Goal: Task Accomplishment & Management: Use online tool/utility

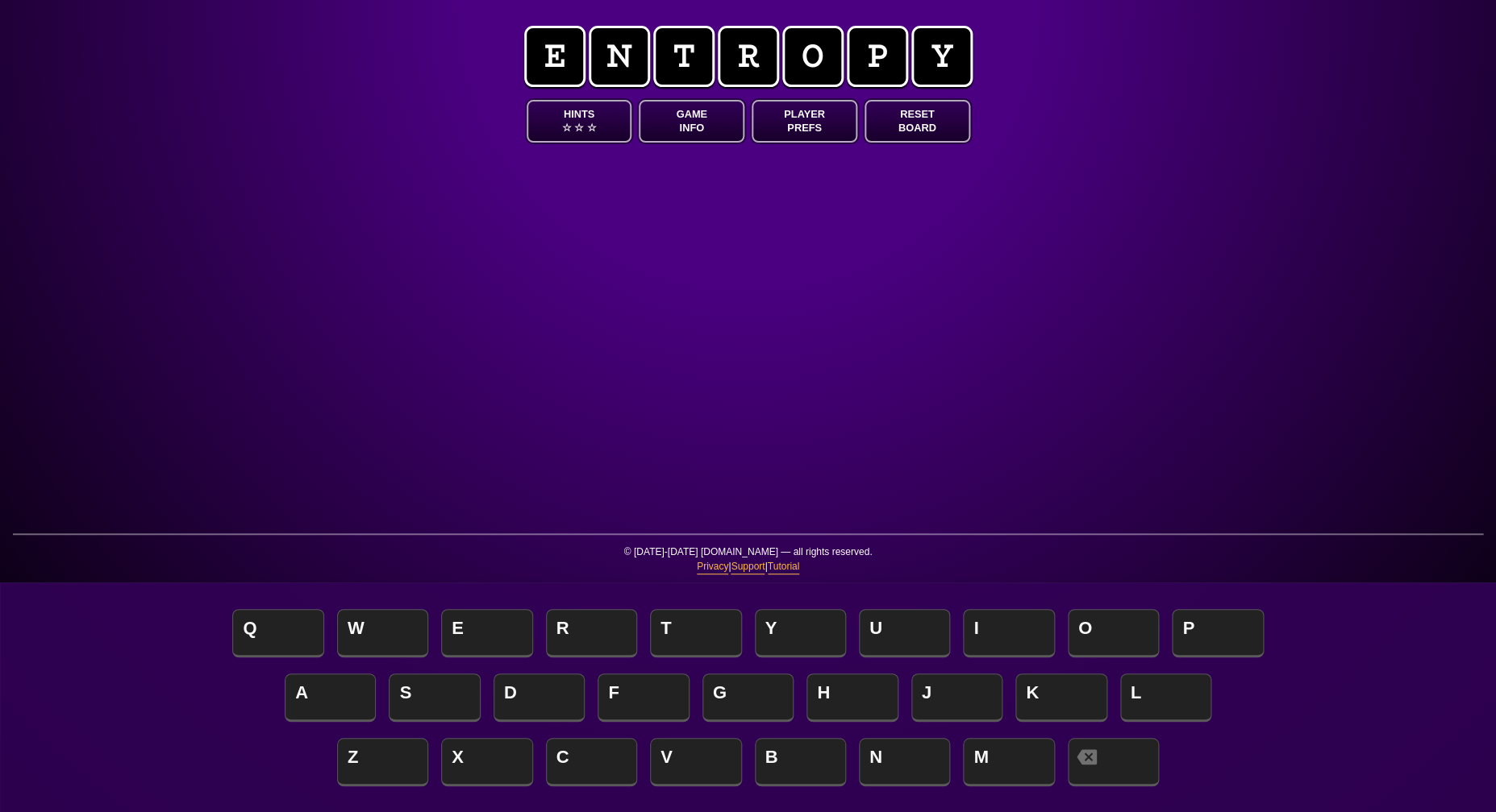
scroll to position [0, 1]
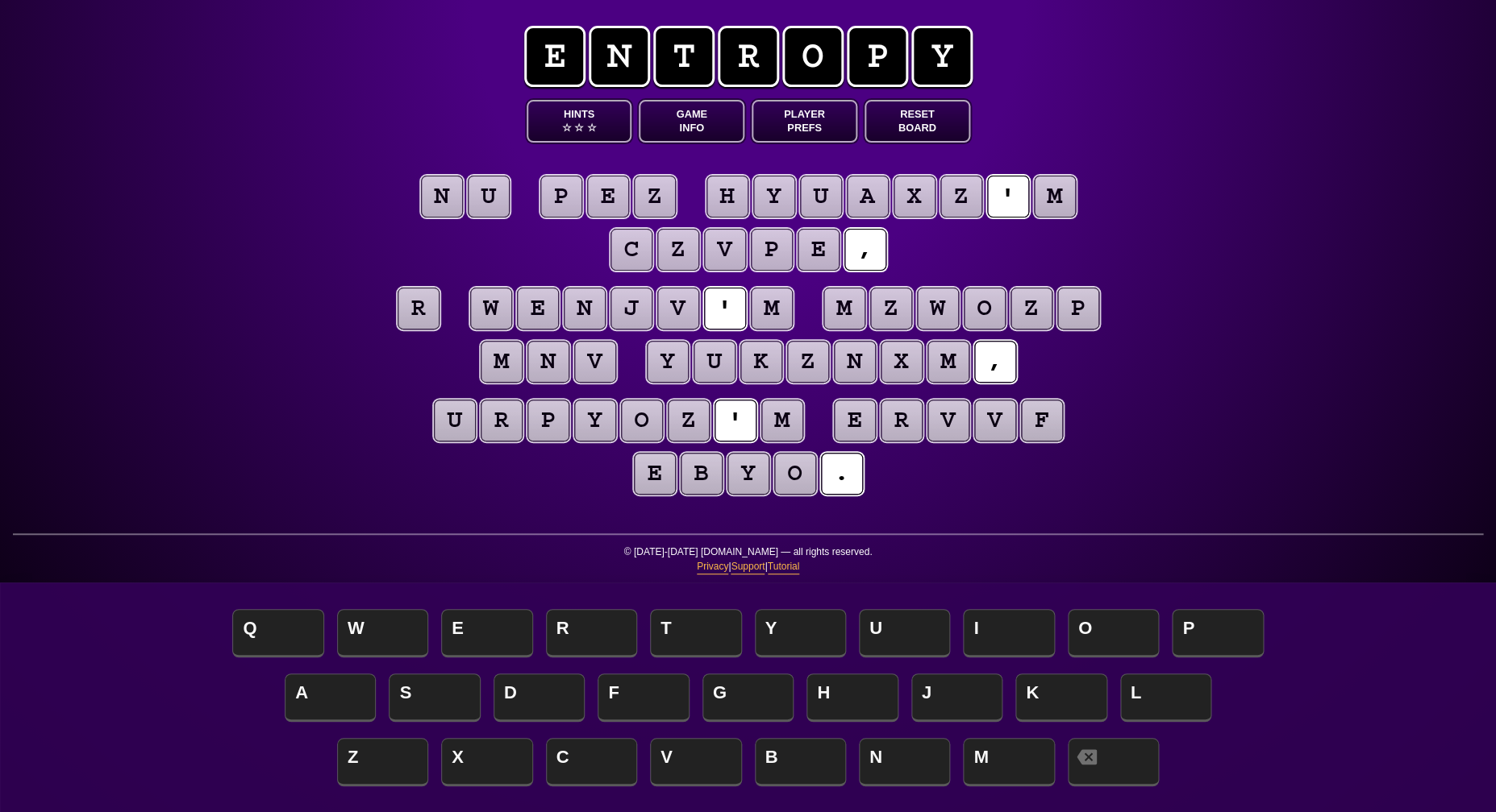
click at [415, 330] on puzzle-word "r" at bounding box center [418, 309] width 47 height 44
click at [414, 329] on puzzle-tile "r" at bounding box center [418, 308] width 42 height 42
click at [368, 352] on puzzle-line "r w e n j v ' m m z w o z p m n v y u k z n x m ," at bounding box center [748, 336] width 825 height 106
click at [686, 128] on button "Game Info" at bounding box center [692, 121] width 106 height 43
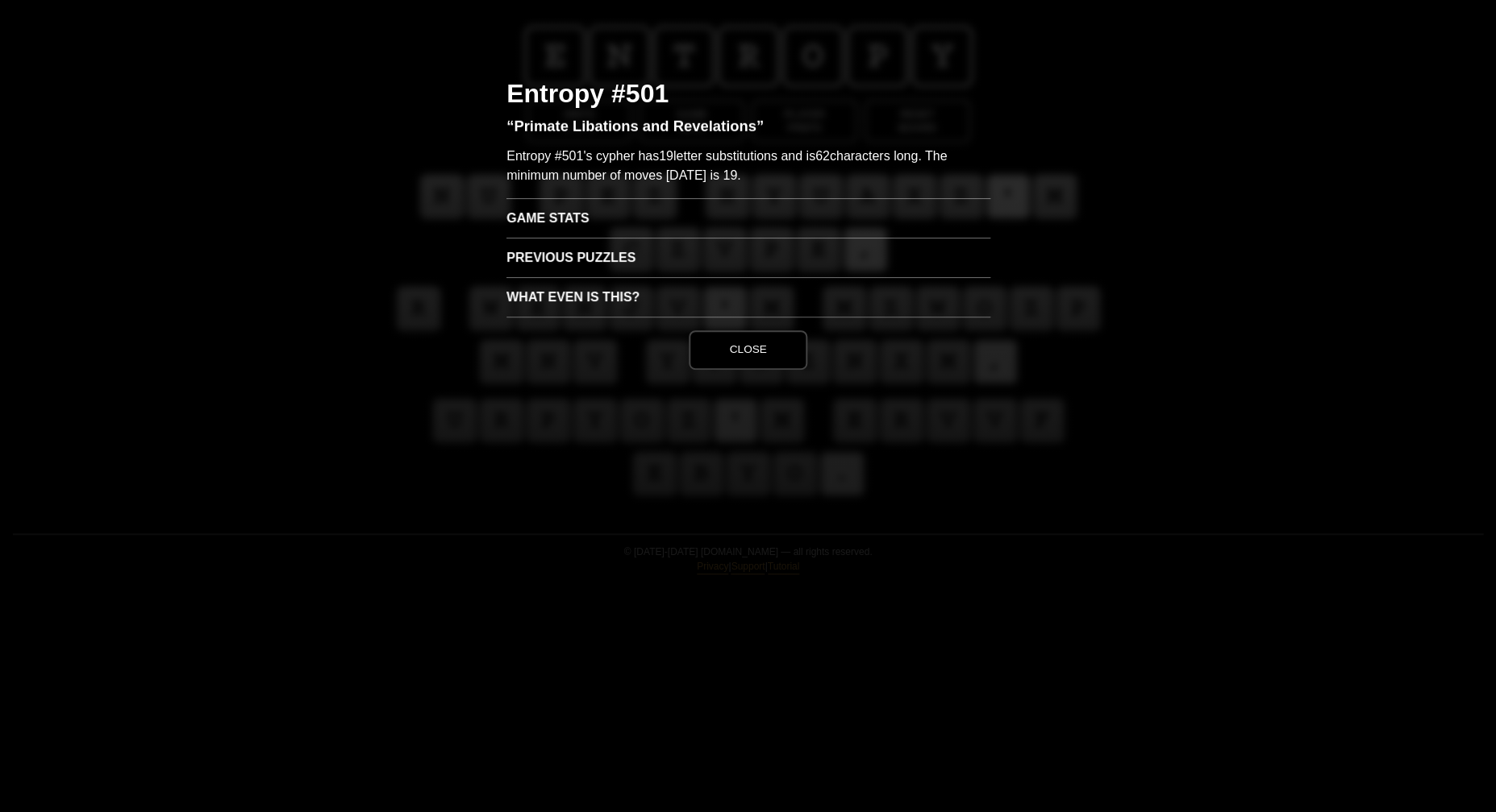
click at [645, 216] on h3 "Game Stats" at bounding box center [748, 218] width 484 height 40
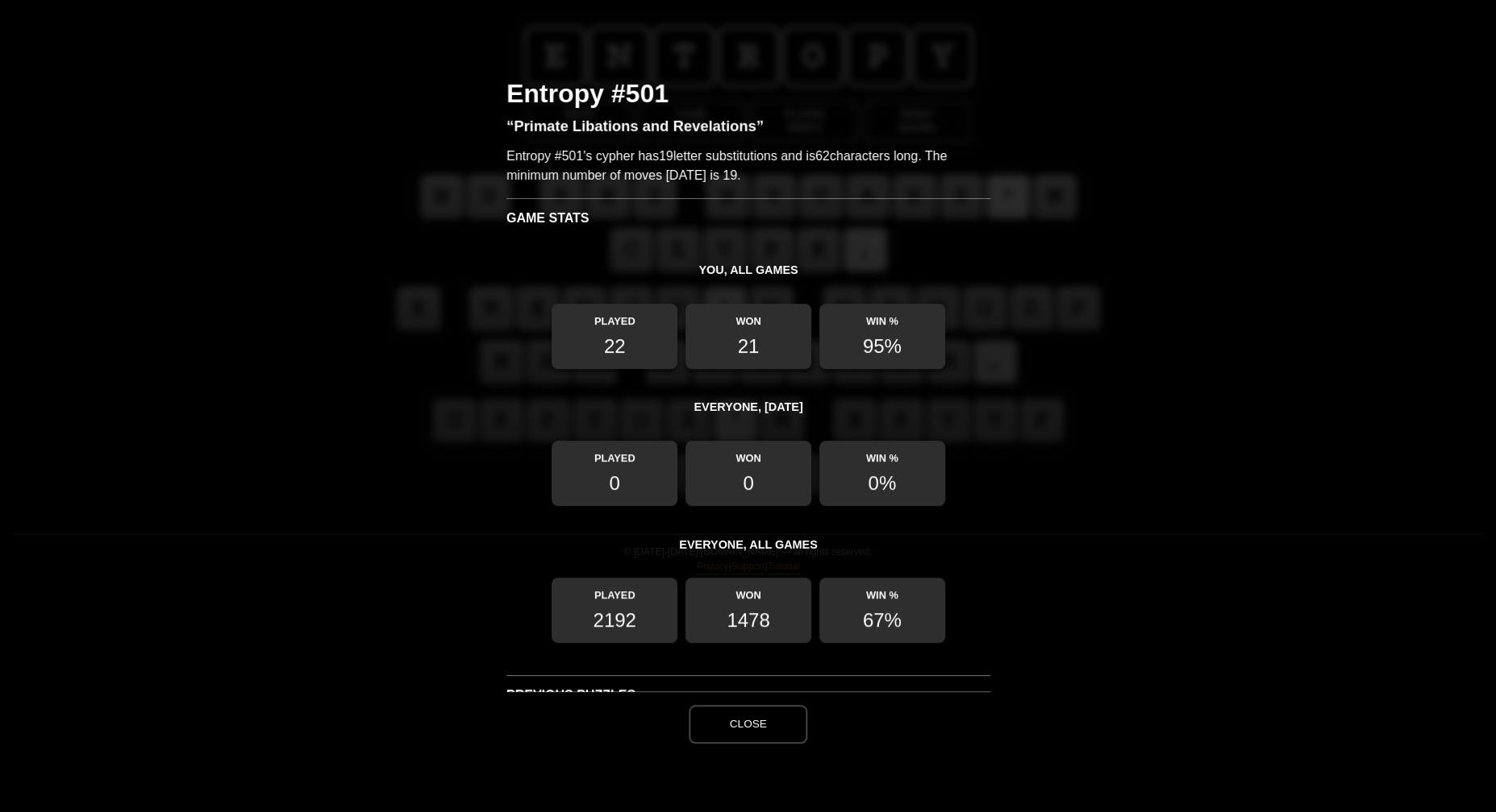
scroll to position [1, 0]
click at [769, 722] on button "Close" at bounding box center [748, 724] width 118 height 39
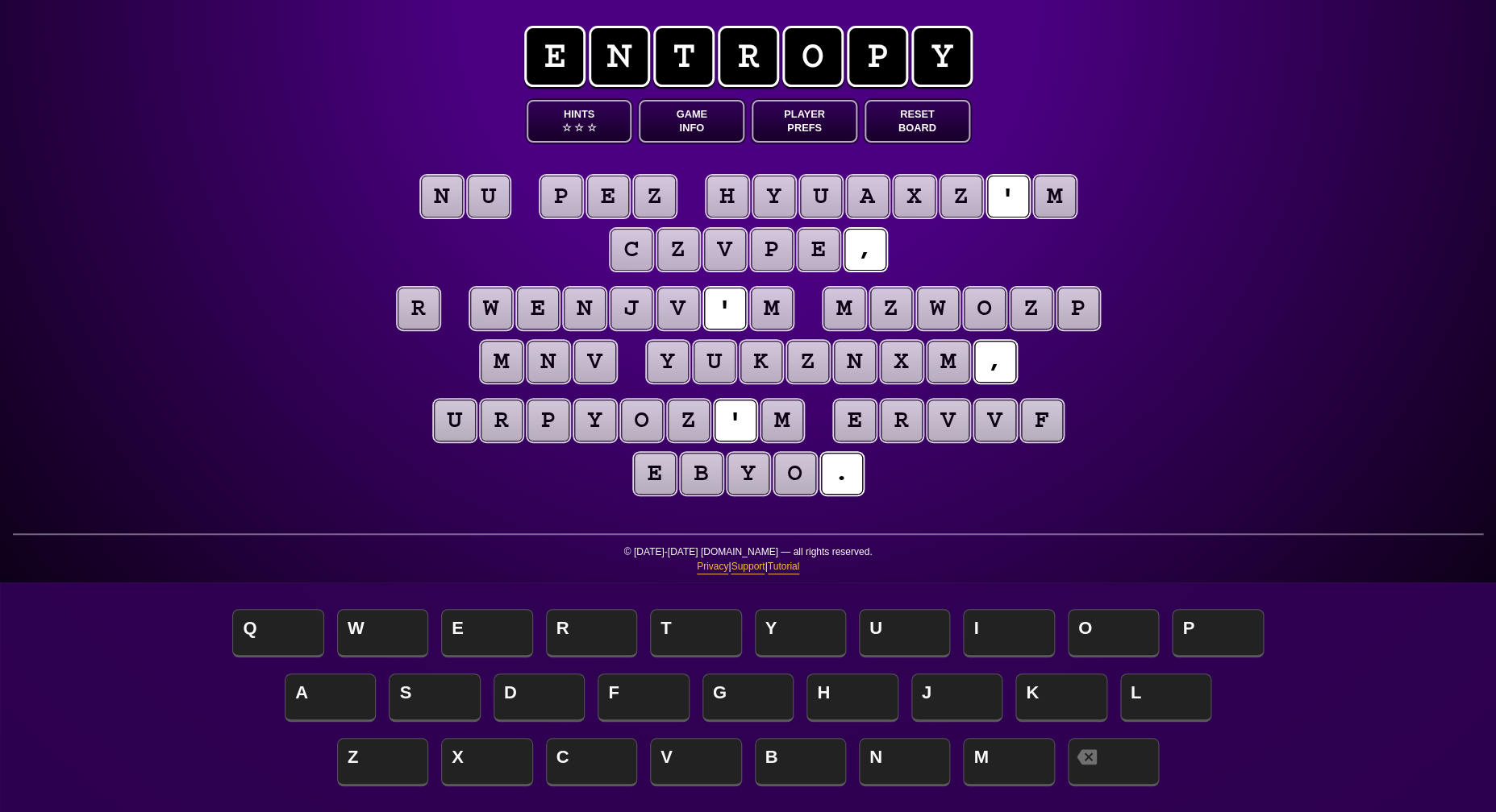
click at [422, 306] on puzzle-tile "r" at bounding box center [418, 308] width 42 height 42
click at [337, 701] on span "A" at bounding box center [329, 699] width 91 height 48
click at [784, 418] on puzzle-tile "m" at bounding box center [782, 421] width 42 height 42
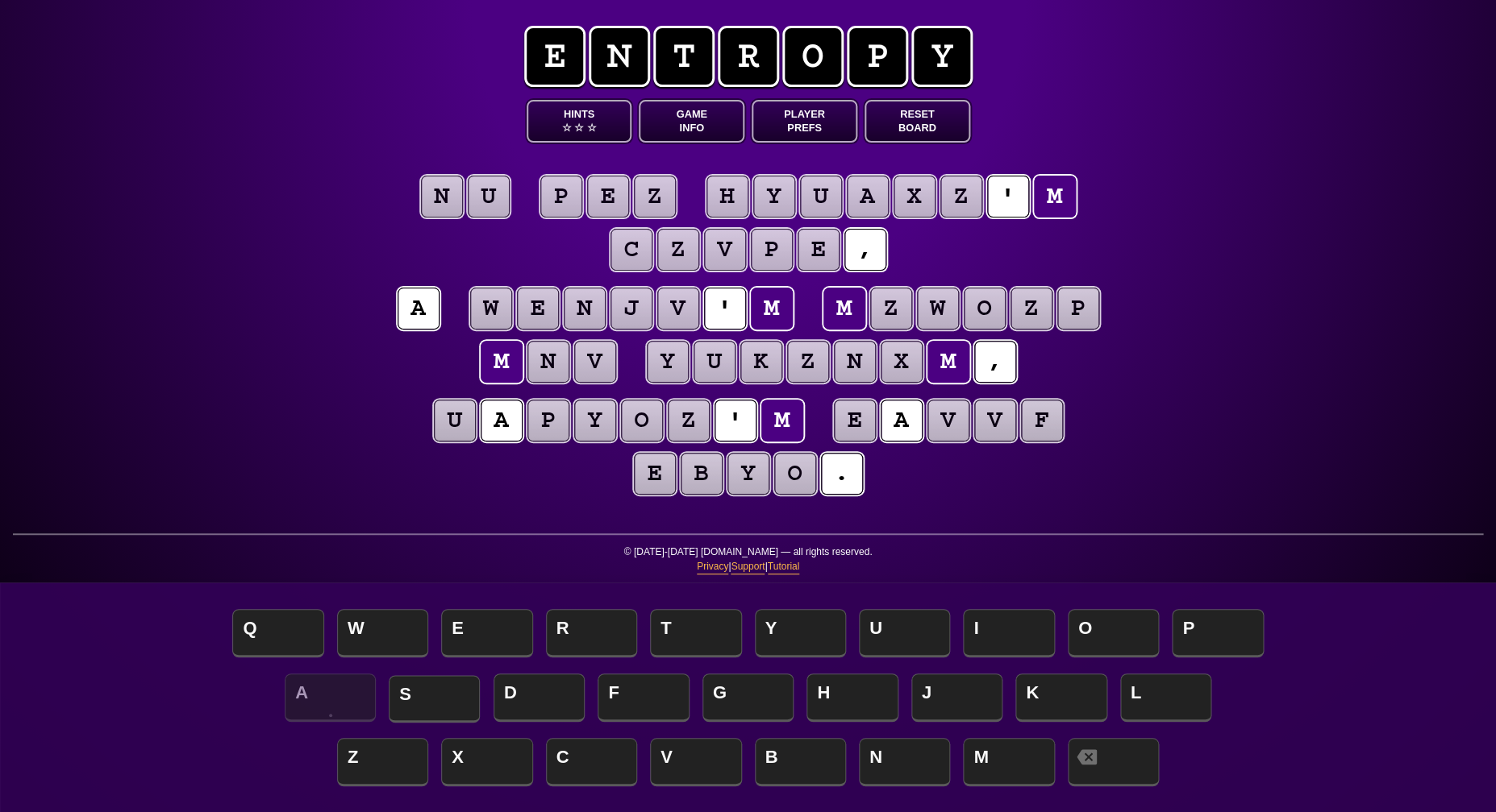
click at [443, 690] on span "S" at bounding box center [433, 699] width 91 height 48
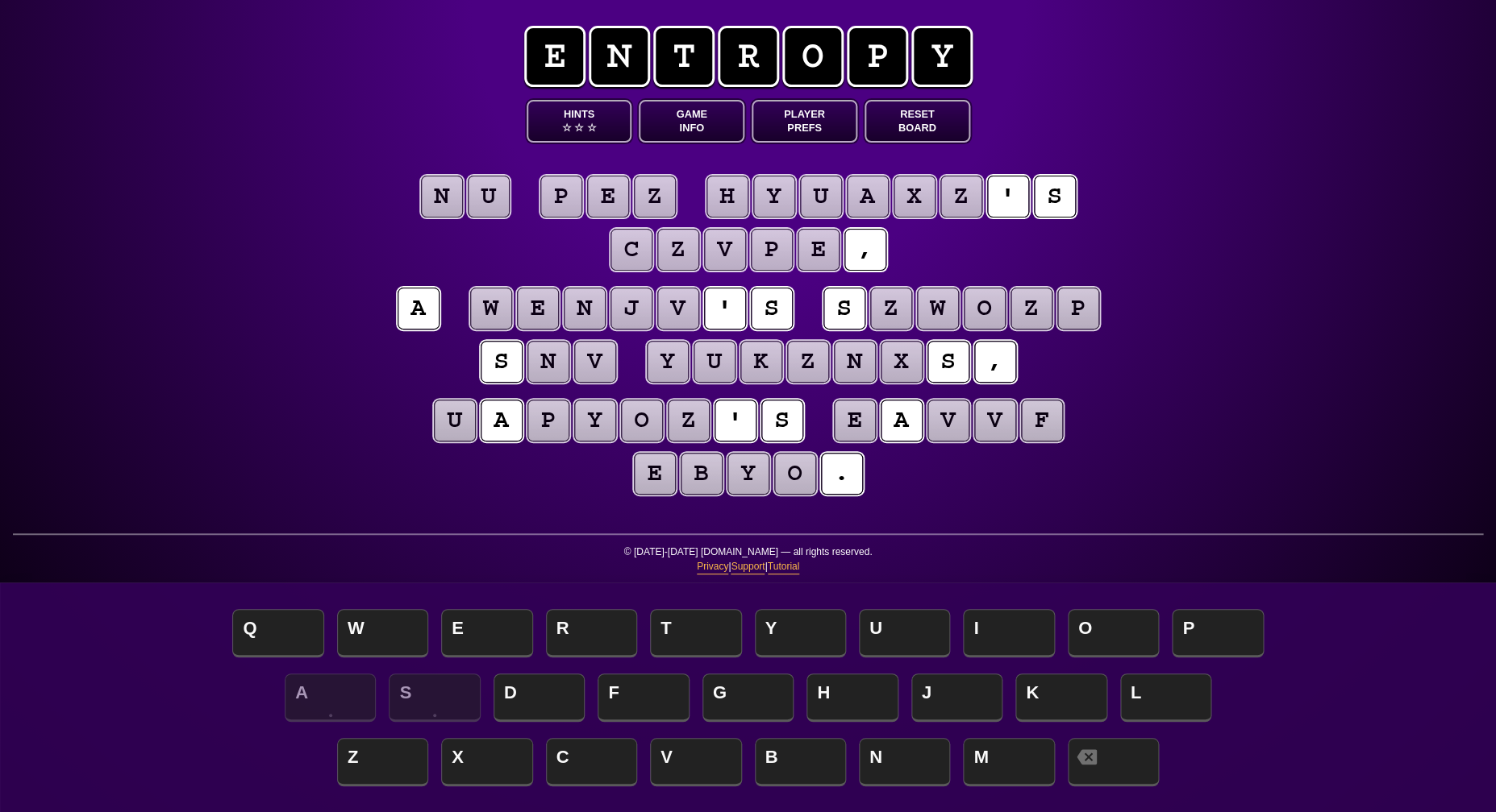
click at [660, 193] on puzzle-tile "z" at bounding box center [655, 197] width 42 height 42
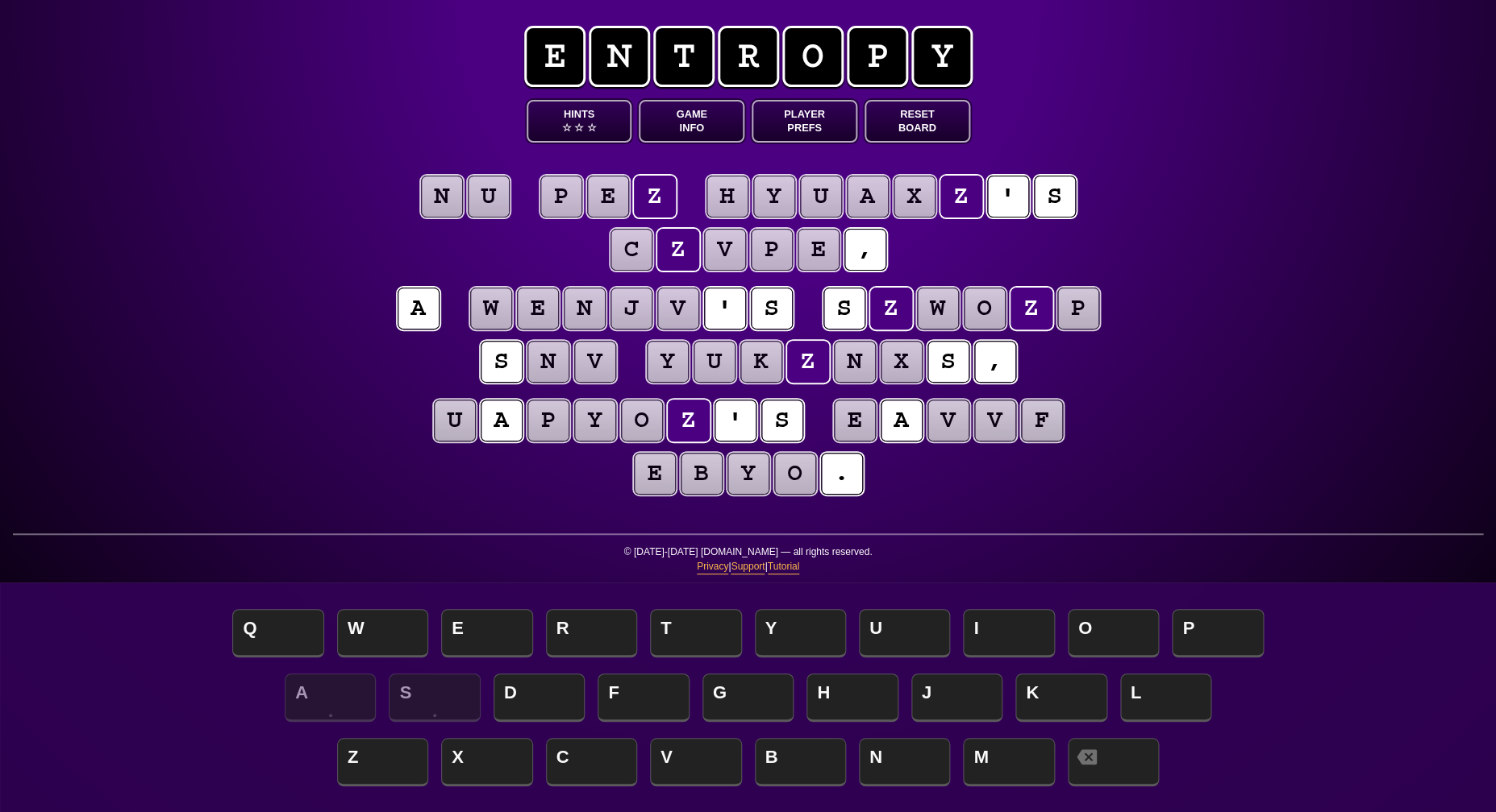
click at [612, 206] on puzzle-tile "e" at bounding box center [608, 197] width 42 height 42
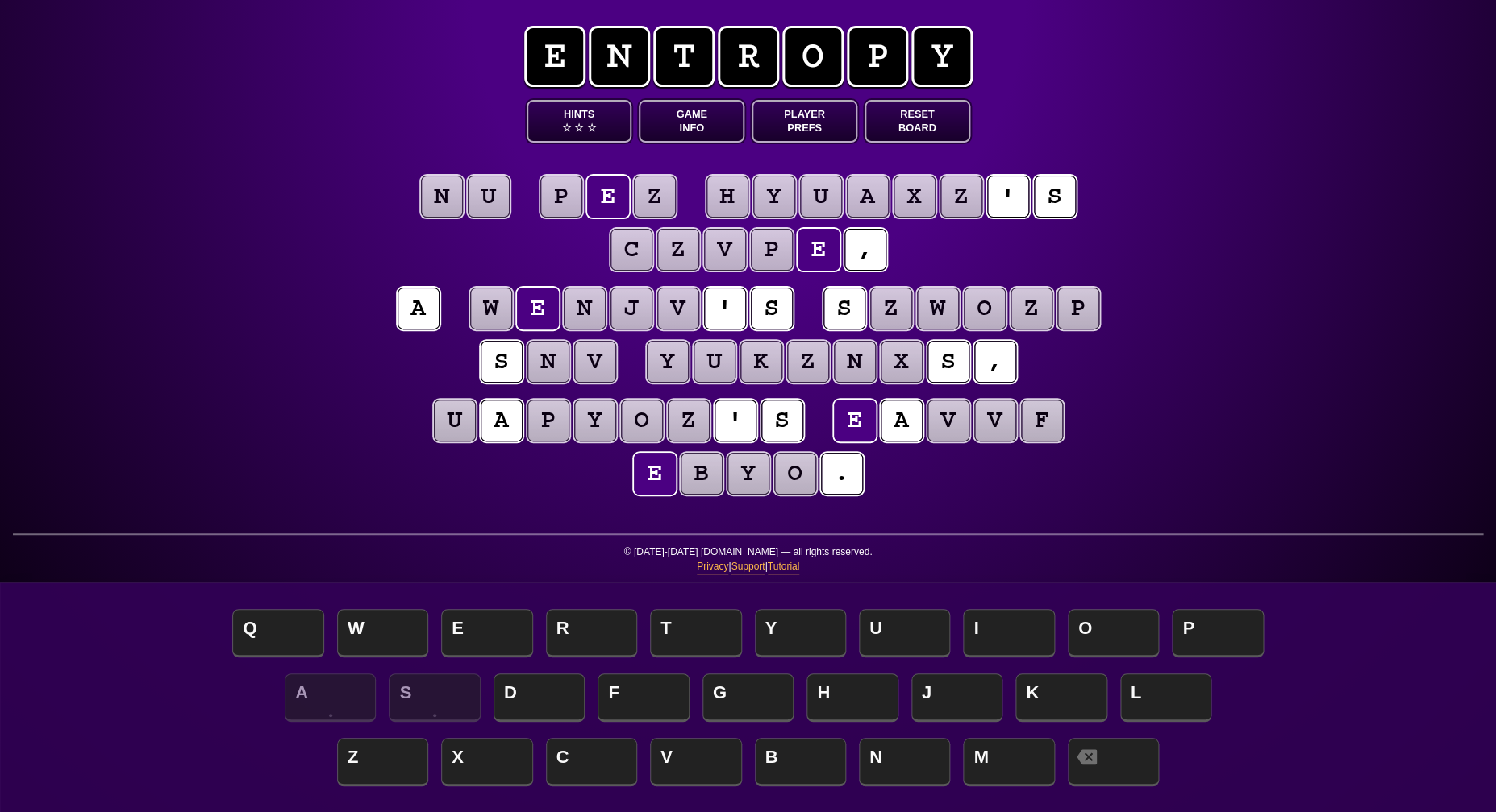
click at [560, 201] on puzzle-tile "p" at bounding box center [561, 197] width 42 height 42
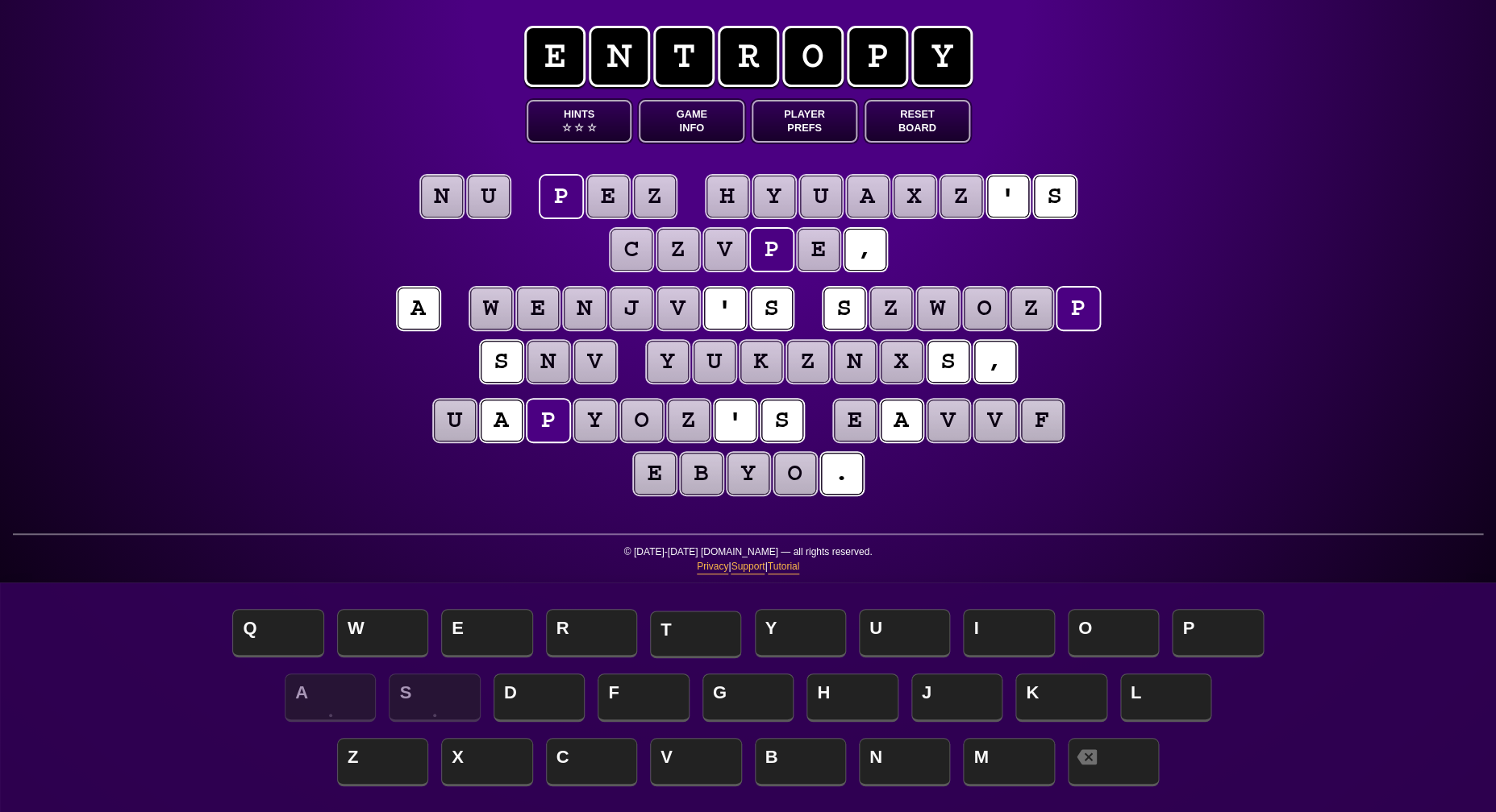
click at [674, 638] on span "T" at bounding box center [695, 634] width 91 height 48
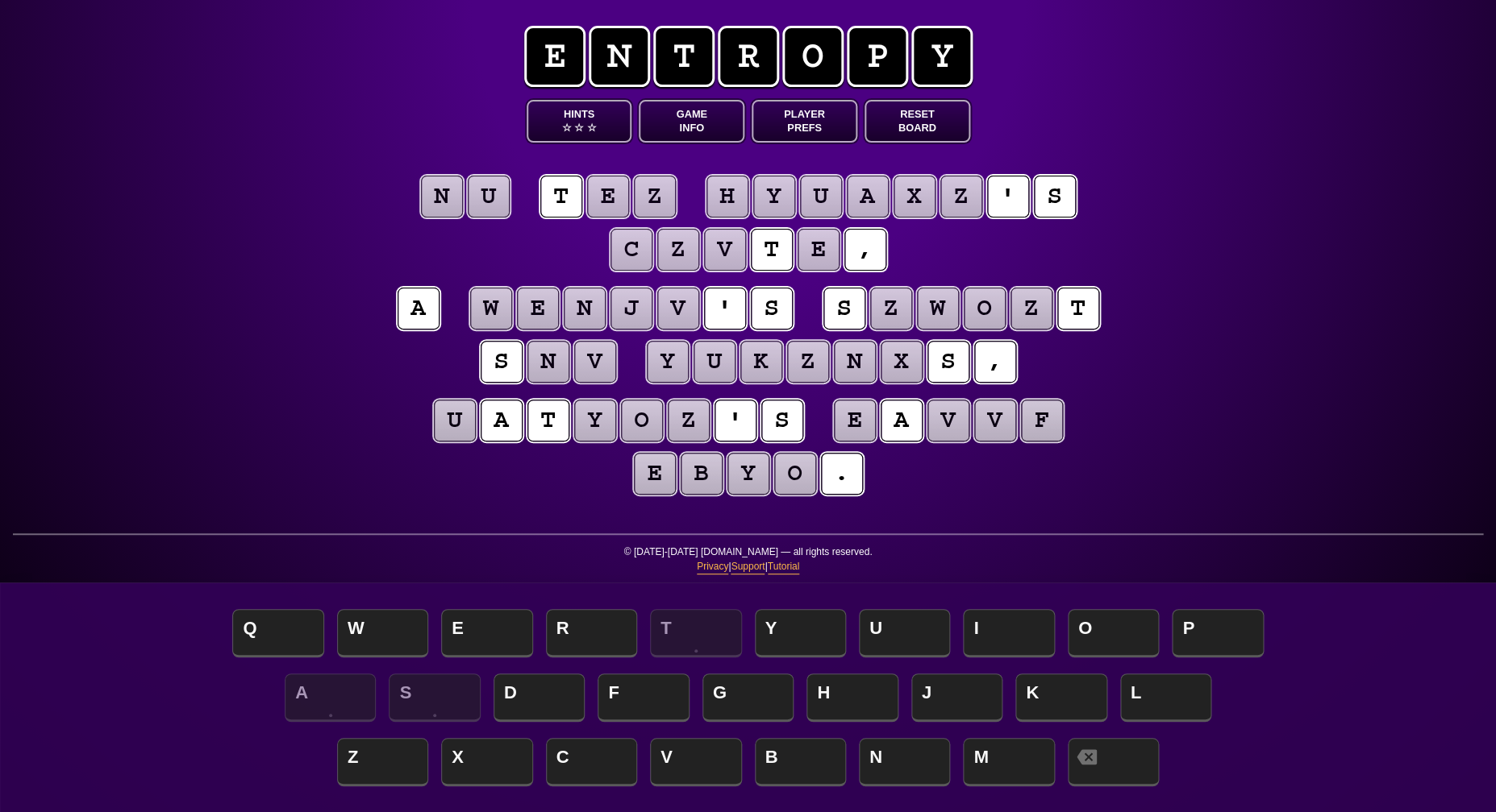
click at [593, 188] on puzzle-tile "e" at bounding box center [608, 197] width 42 height 42
click at [824, 689] on span "H" at bounding box center [851, 699] width 91 height 48
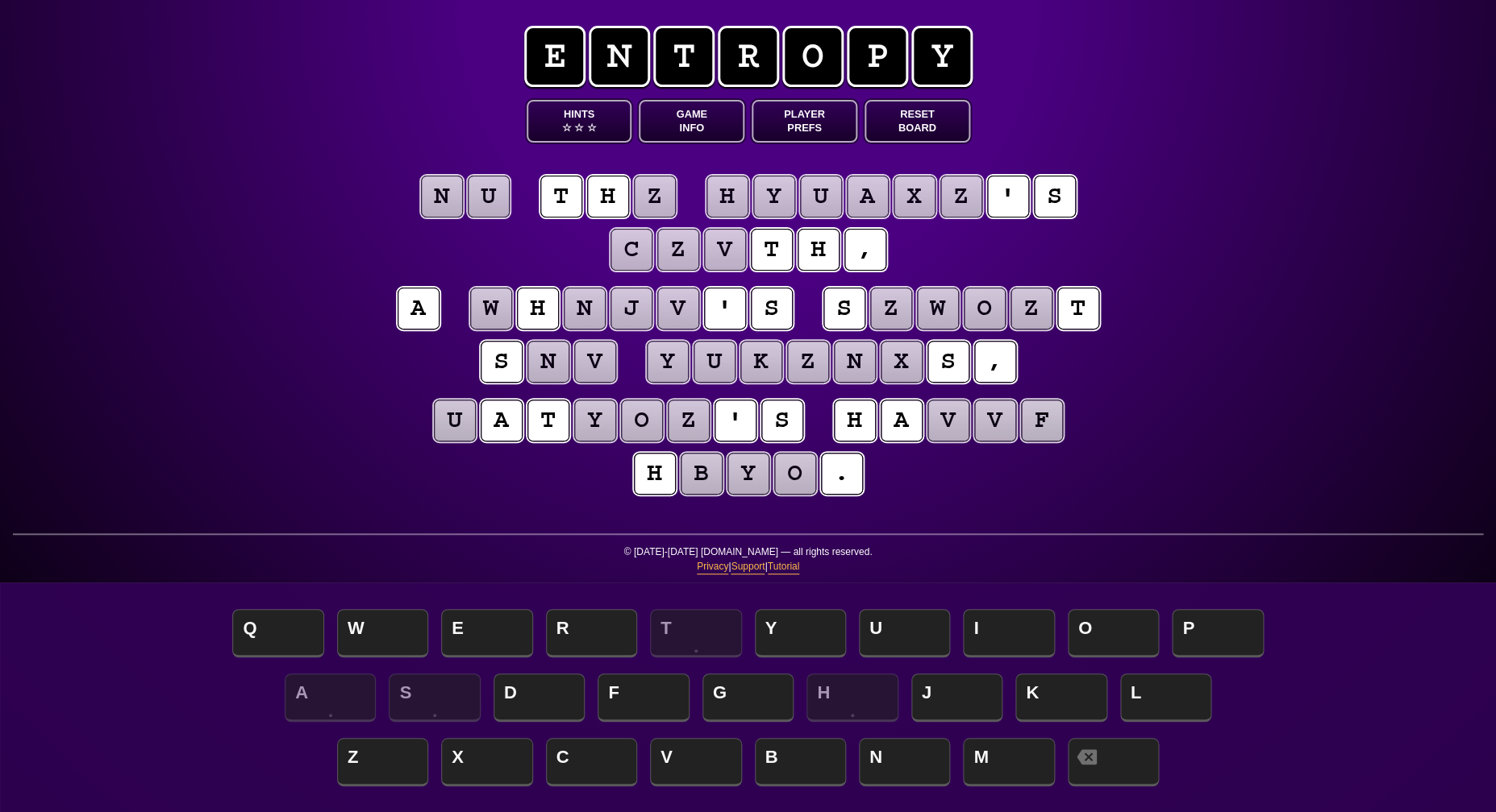
click at [653, 194] on puzzle-tile "z" at bounding box center [655, 197] width 42 height 42
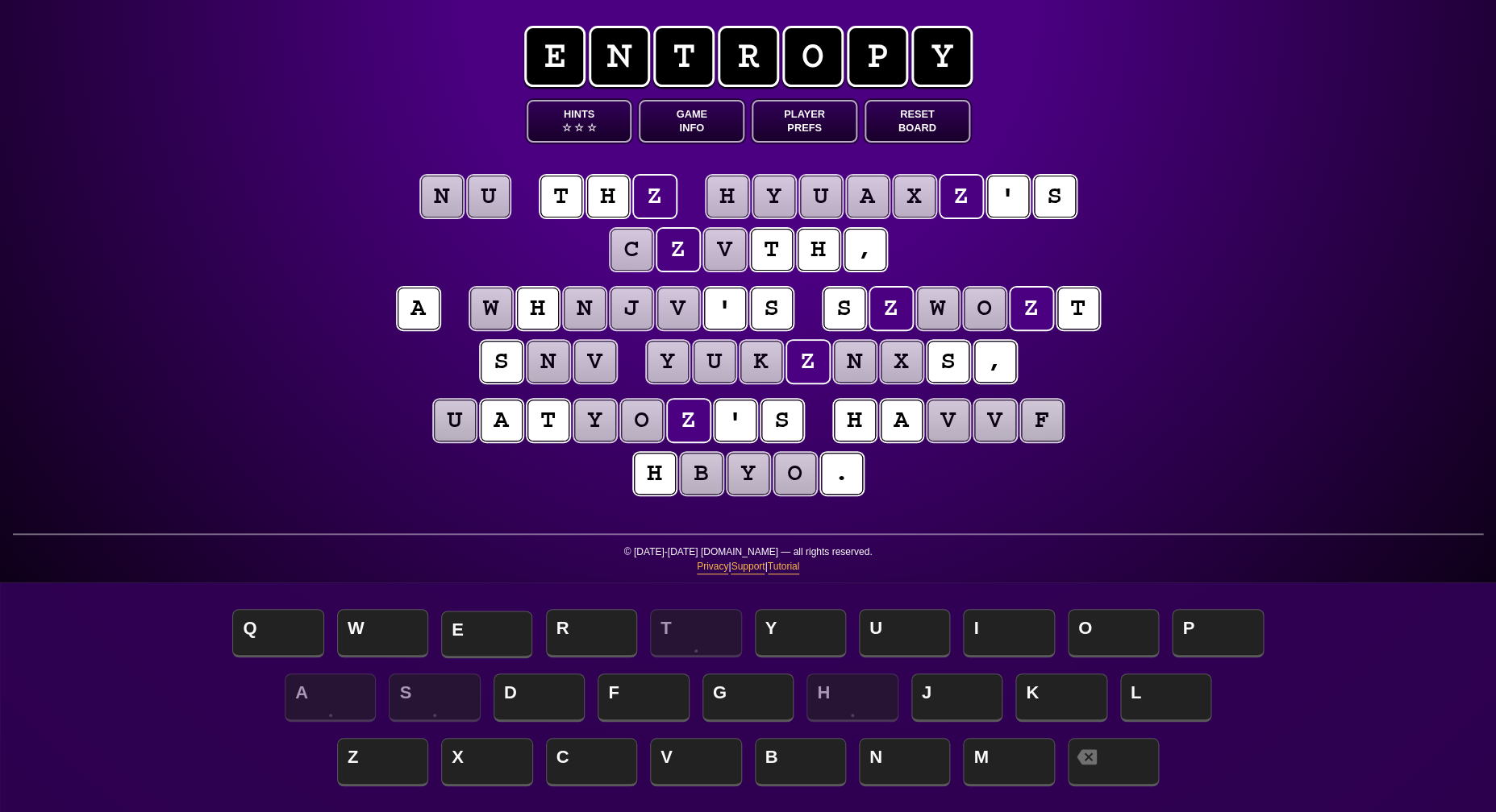
click at [497, 631] on span "E" at bounding box center [486, 634] width 91 height 48
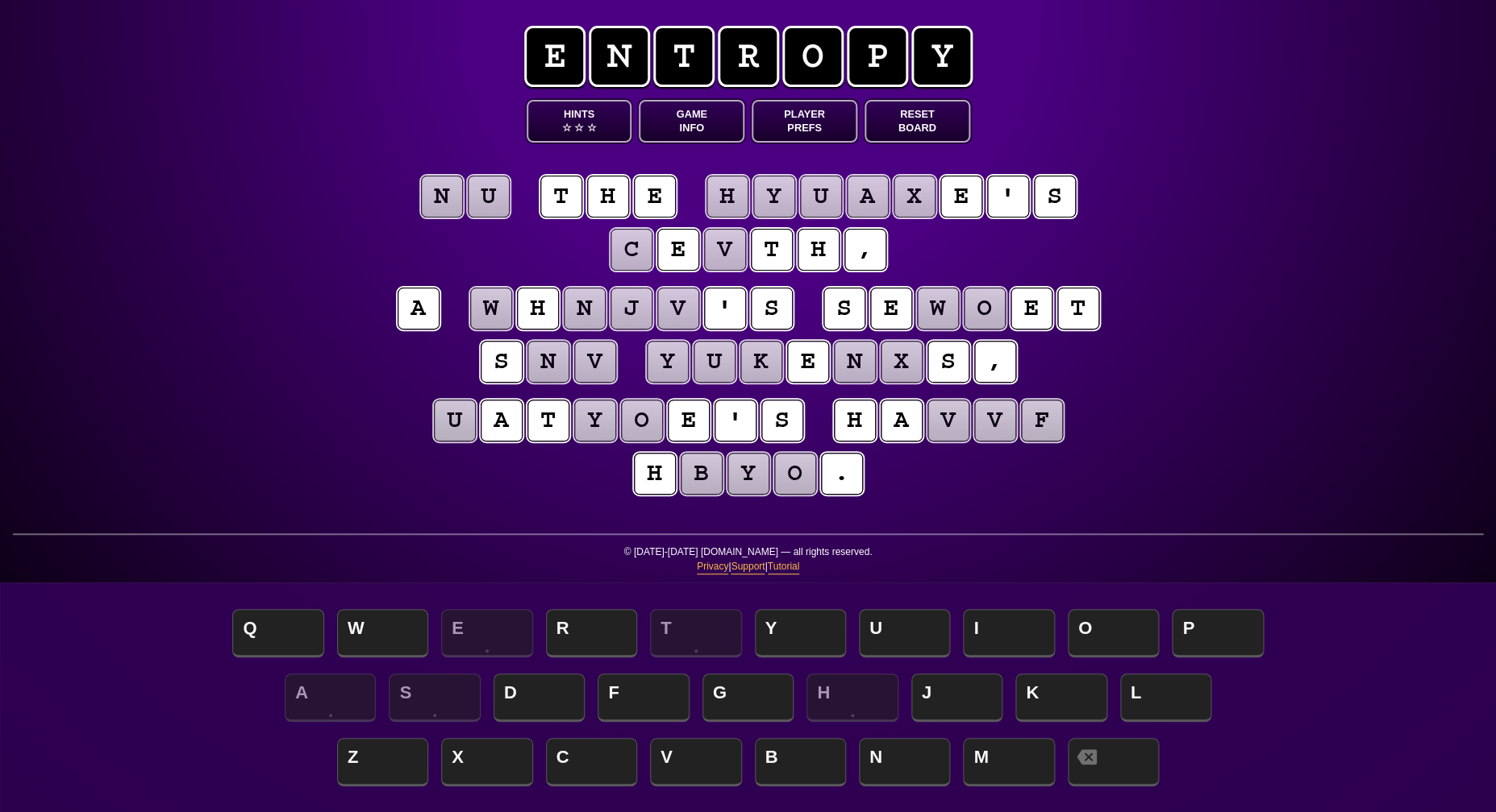
click at [944, 311] on puzzle-tile "w" at bounding box center [938, 308] width 42 height 42
drag, startPoint x: 592, startPoint y: 767, endPoint x: 598, endPoint y: 758, distance: 10.8
click at [592, 767] on span "C" at bounding box center [591, 764] width 91 height 48
click at [979, 301] on puzzle-tile "o" at bounding box center [984, 308] width 42 height 42
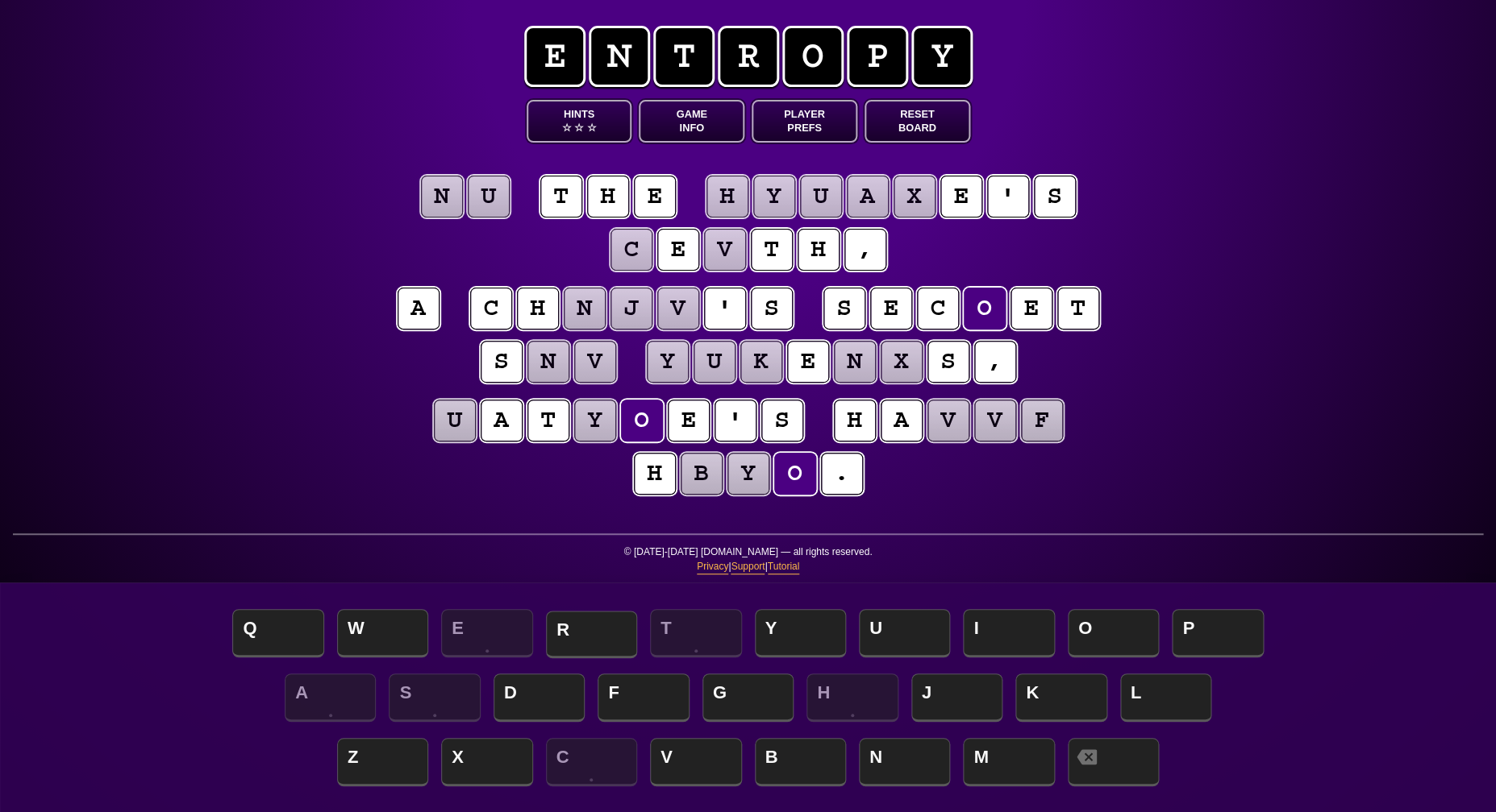
click at [600, 629] on span "R" at bounding box center [591, 634] width 91 height 48
click at [442, 203] on puzzle-tile "n" at bounding box center [442, 197] width 42 height 42
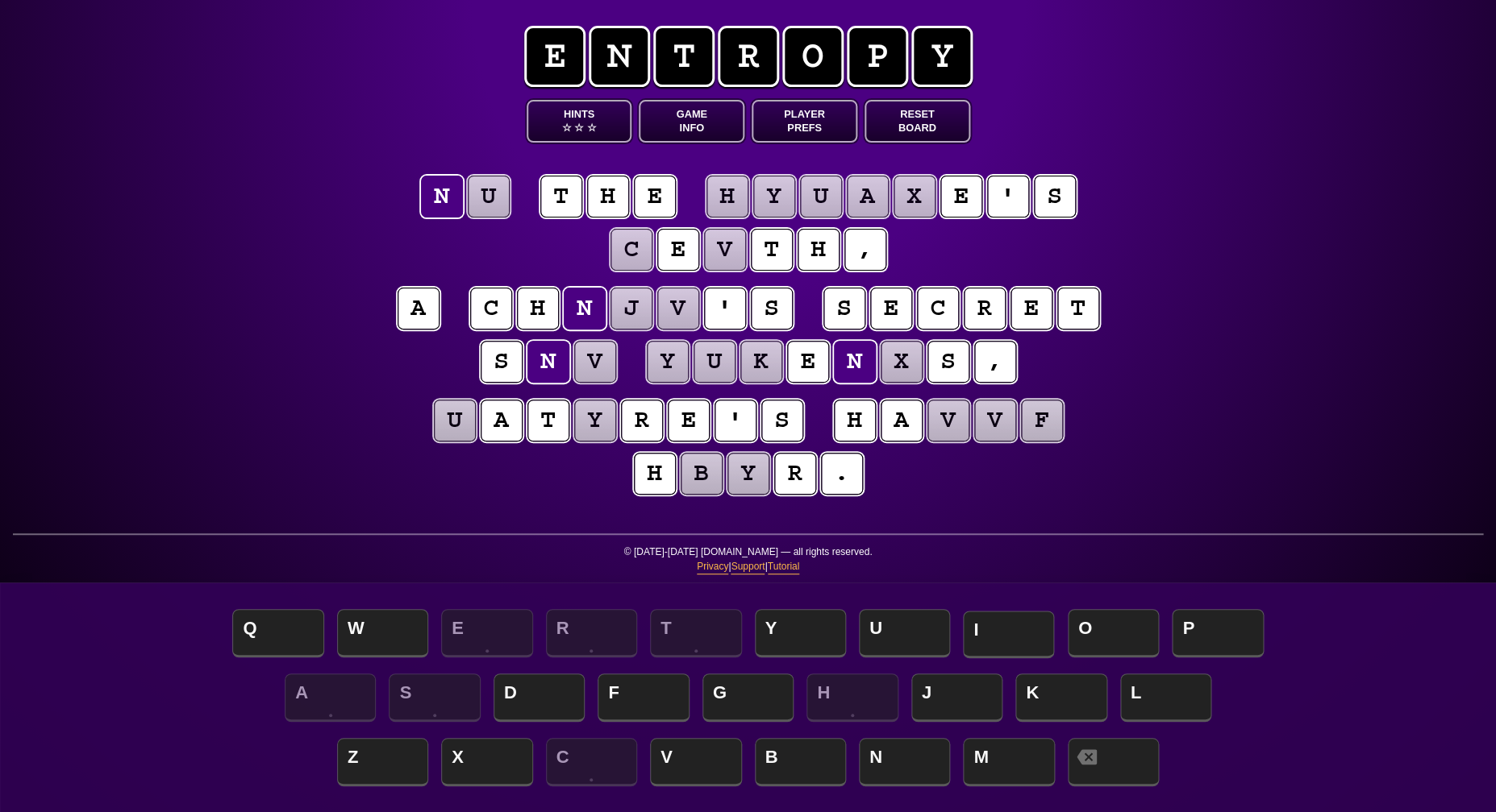
click at [973, 623] on span "I" at bounding box center [1008, 634] width 91 height 48
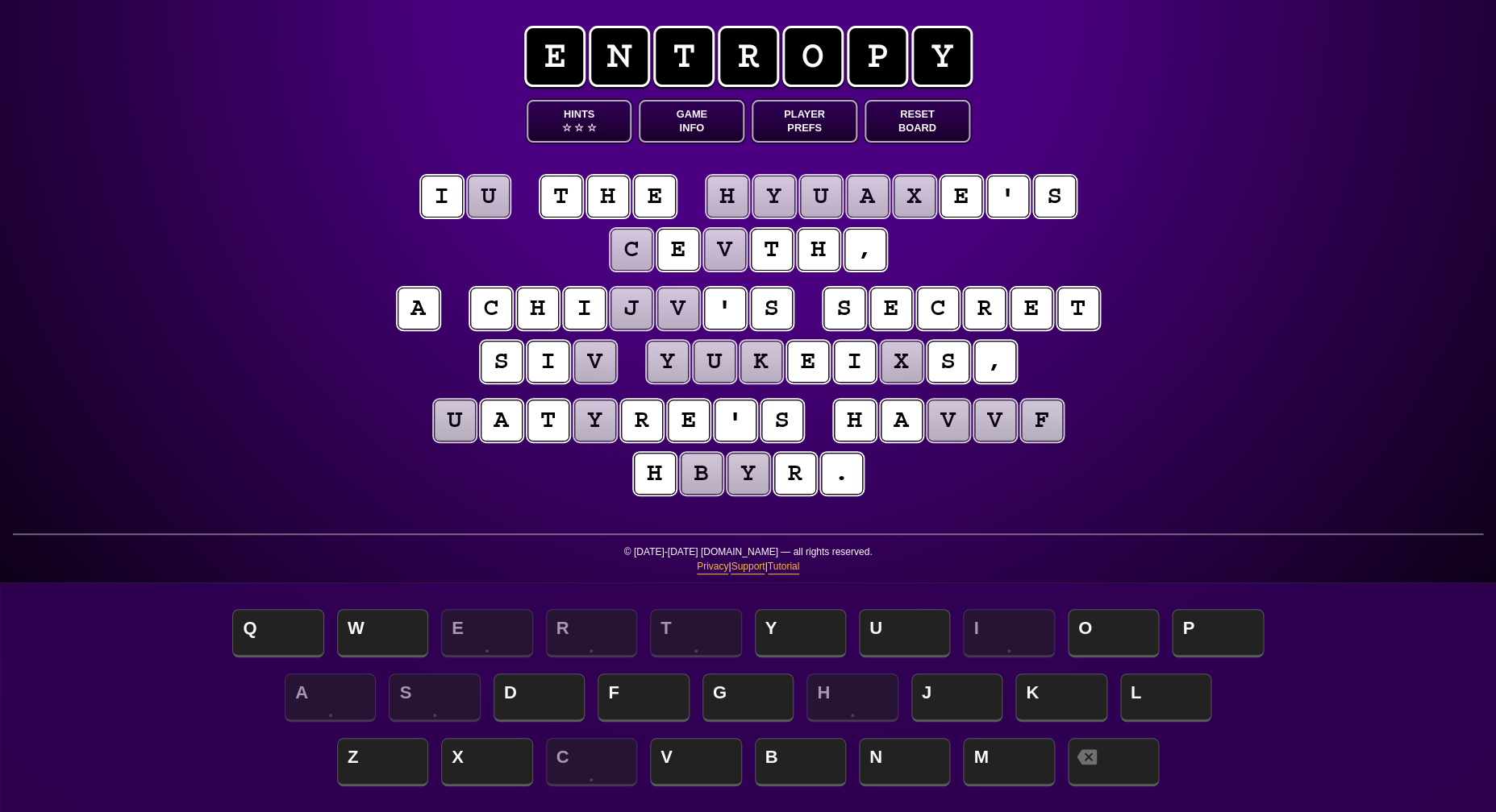
click at [491, 216] on puzzle-tile "u" at bounding box center [489, 197] width 42 height 42
click at [883, 757] on span "N" at bounding box center [903, 764] width 91 height 48
click at [590, 430] on puzzle-tile "y" at bounding box center [595, 421] width 42 height 42
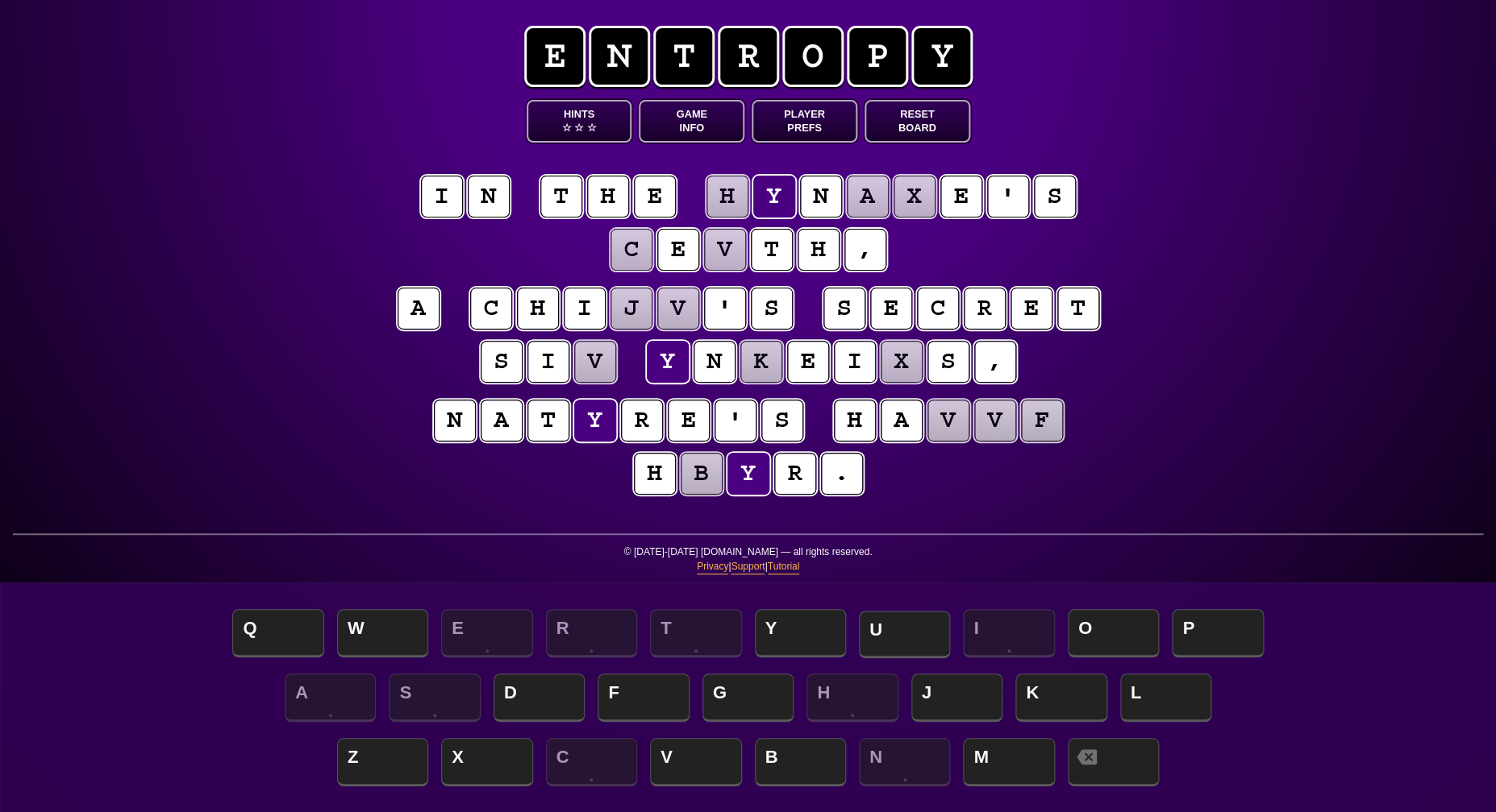
click at [877, 628] on span "U" at bounding box center [903, 634] width 91 height 48
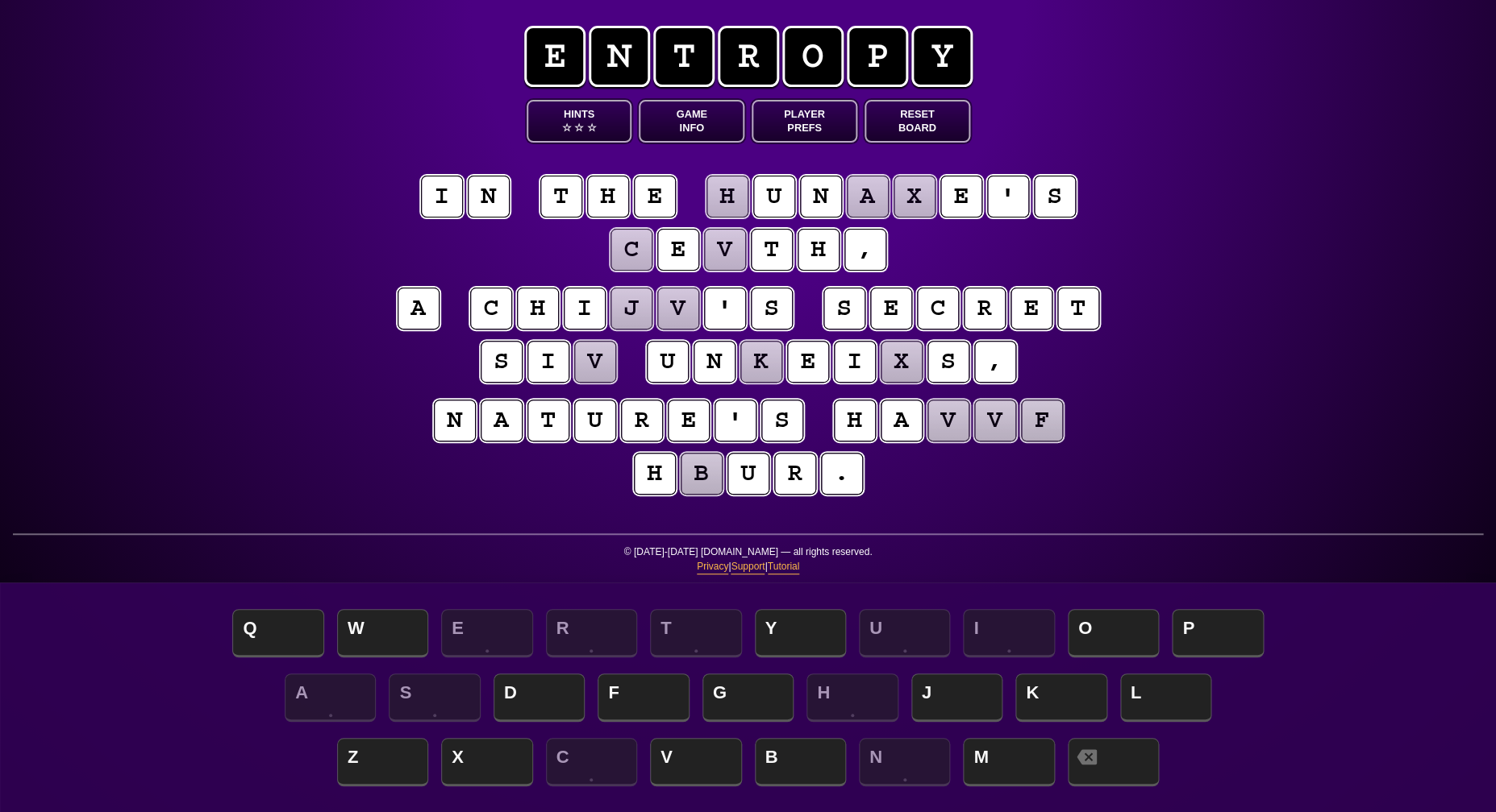
click at [705, 479] on puzzle-tile "b" at bounding box center [702, 474] width 42 height 42
click at [1080, 639] on span "O" at bounding box center [1113, 634] width 91 height 48
click at [945, 420] on puzzle-tile "v" at bounding box center [948, 421] width 42 height 42
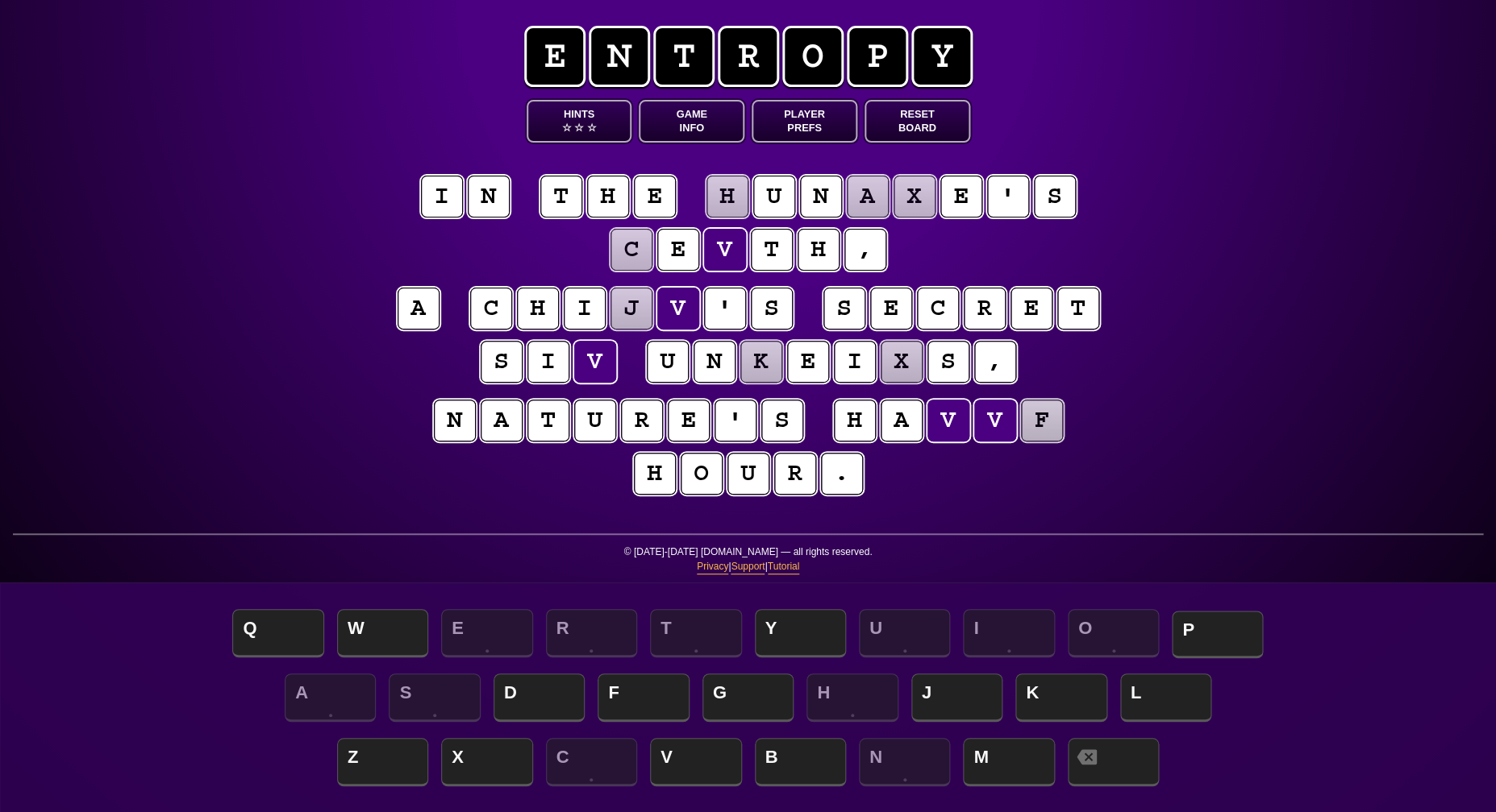
click at [1201, 637] on span "P" at bounding box center [1217, 634] width 91 height 48
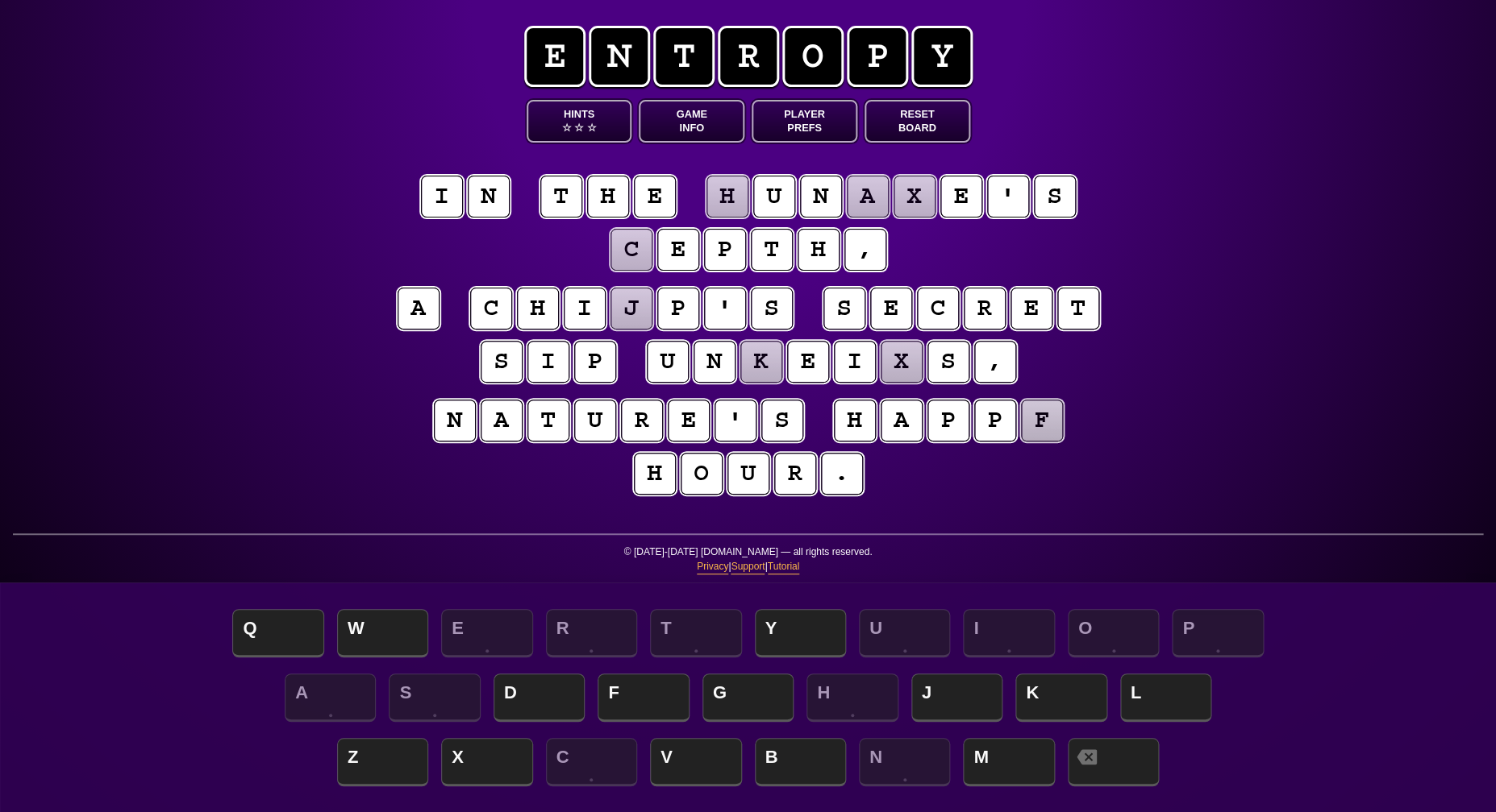
click at [1038, 425] on puzzle-tile "f" at bounding box center [1042, 421] width 42 height 42
click at [795, 623] on span "Y" at bounding box center [799, 634] width 91 height 48
click at [632, 251] on puzzle-tile "c" at bounding box center [632, 249] width 42 height 42
click at [530, 702] on span "D" at bounding box center [538, 699] width 91 height 48
click at [631, 310] on puzzle-tile "j" at bounding box center [632, 308] width 42 height 42
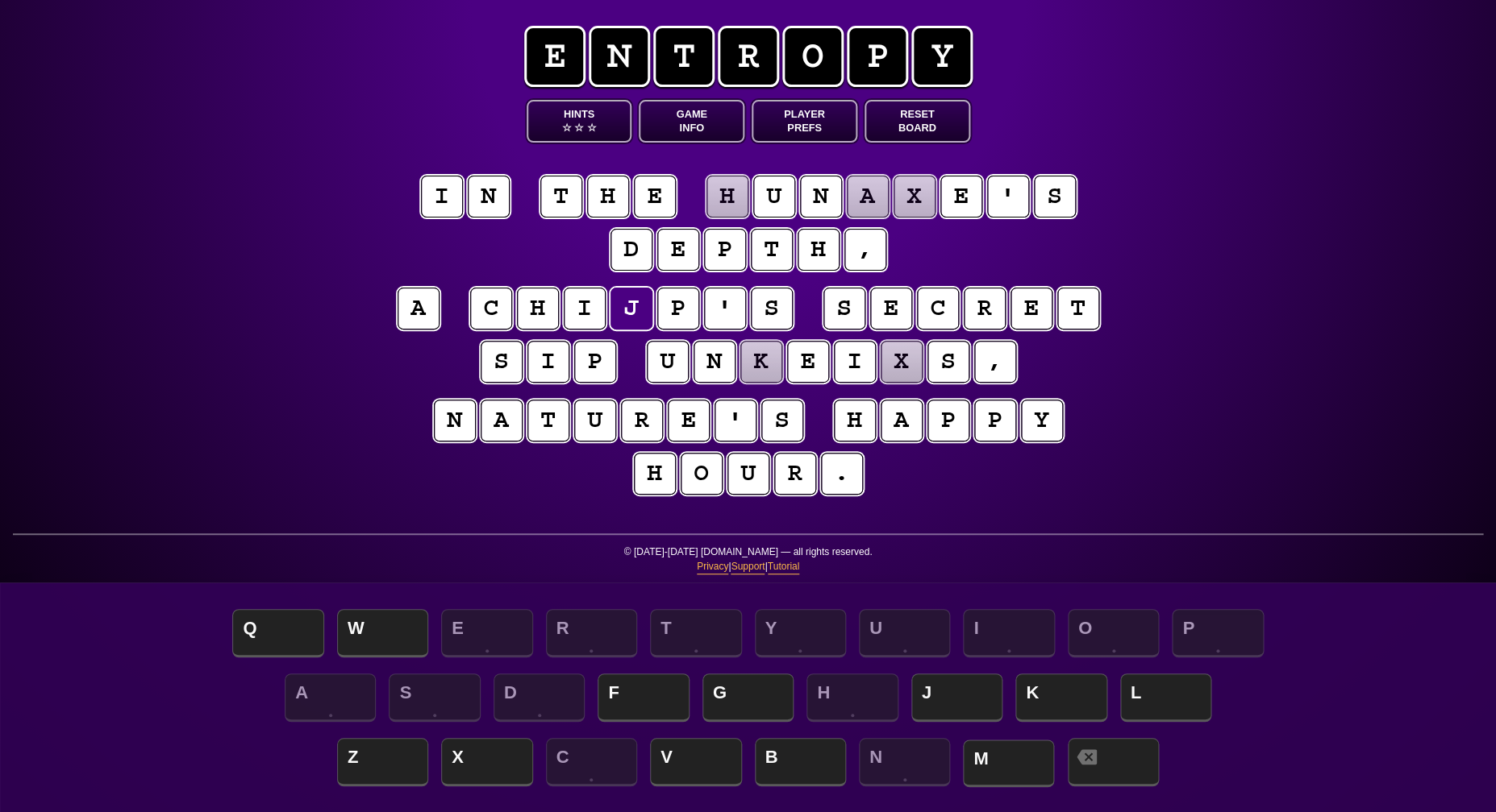
click at [994, 762] on span "M" at bounding box center [1008, 764] width 91 height 48
click at [754, 367] on puzzle-tile "k" at bounding box center [761, 362] width 42 height 42
click at [903, 358] on puzzle-tile "x" at bounding box center [901, 362] width 42 height 42
click at [574, 121] on span "☆" at bounding box center [579, 128] width 10 height 14
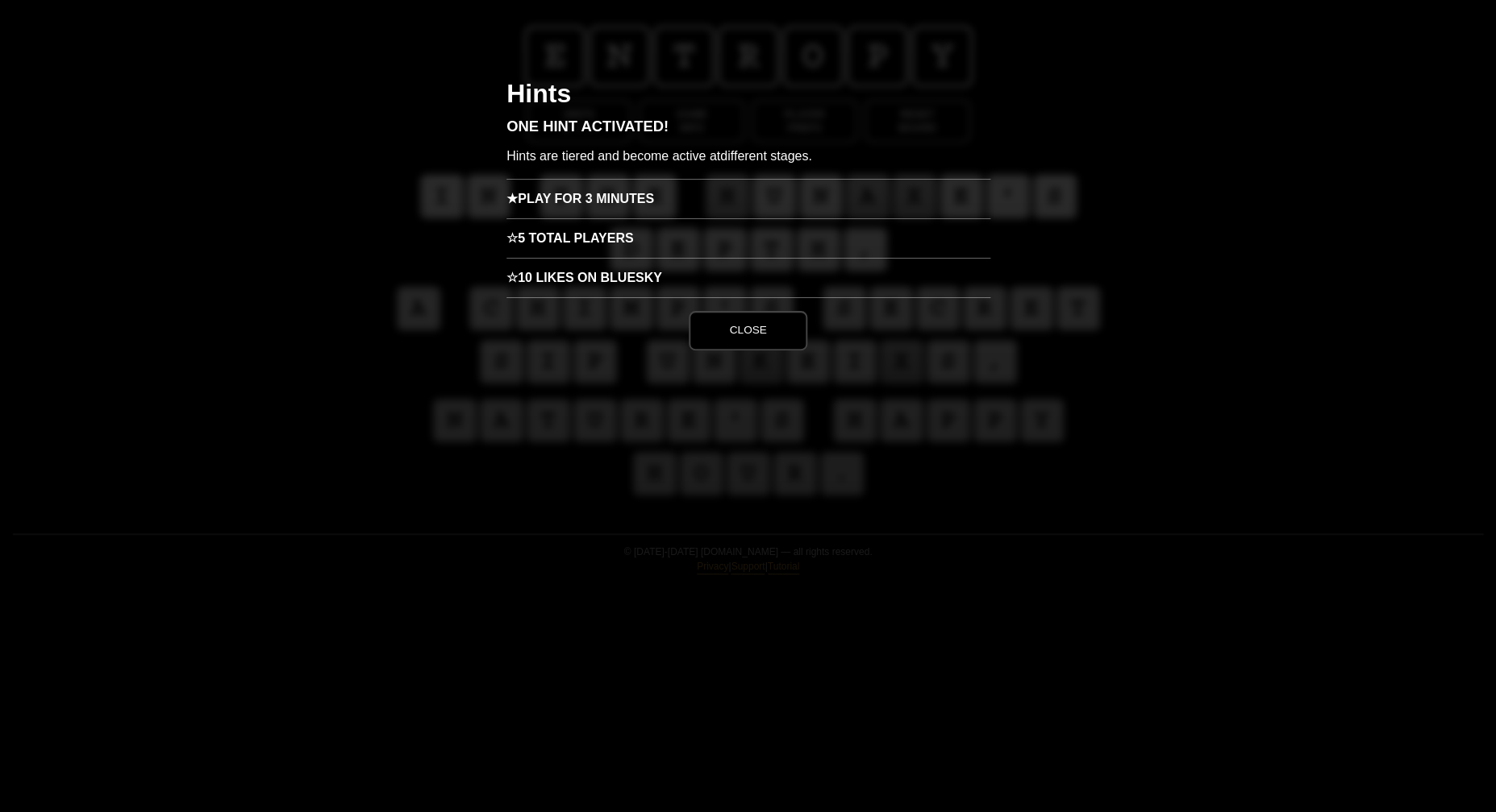
click at [640, 194] on h3 "★ Play for 3 minutes" at bounding box center [748, 199] width 484 height 40
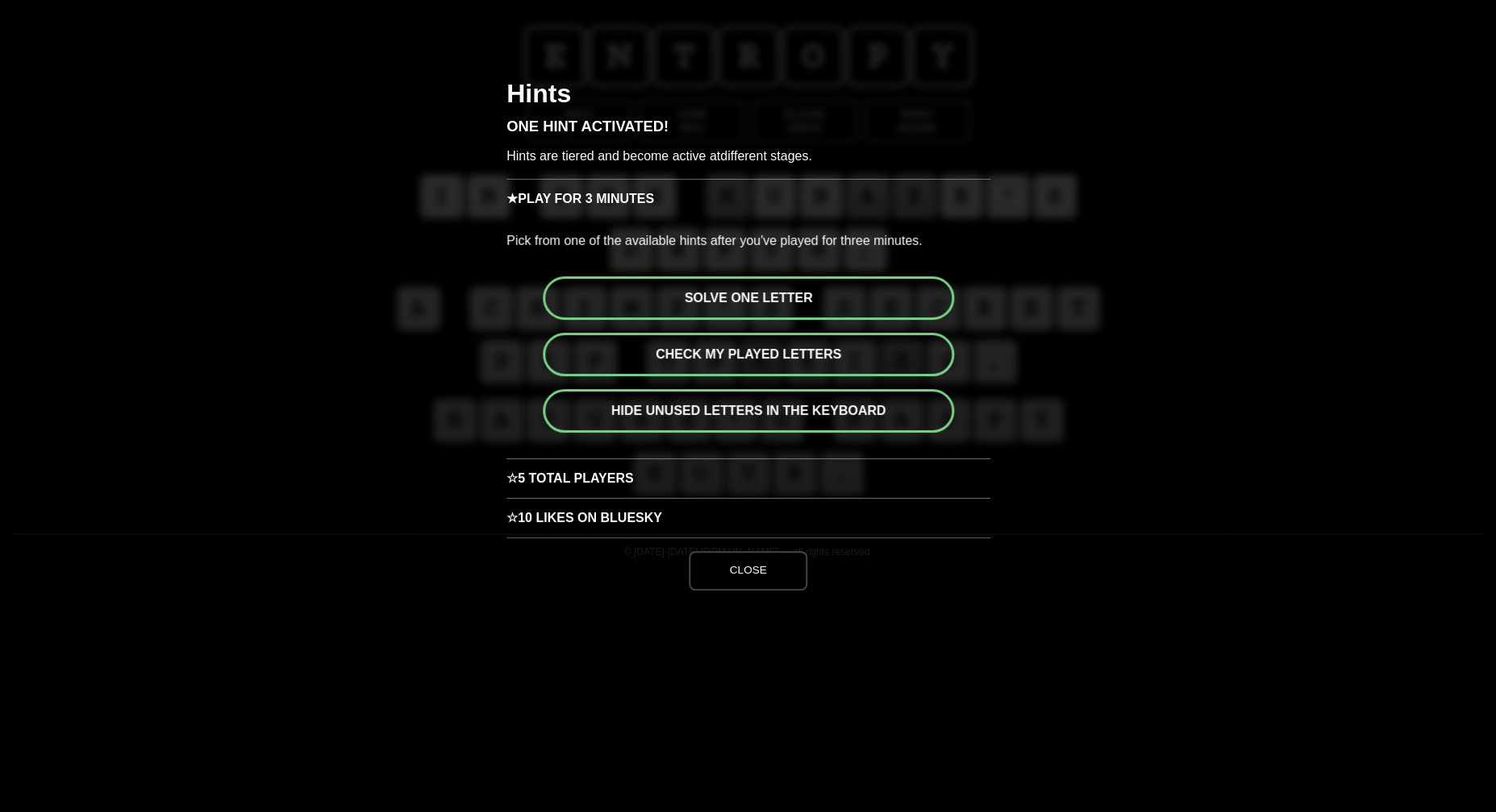
click at [740, 293] on button "Solve one letter" at bounding box center [748, 298] width 411 height 44
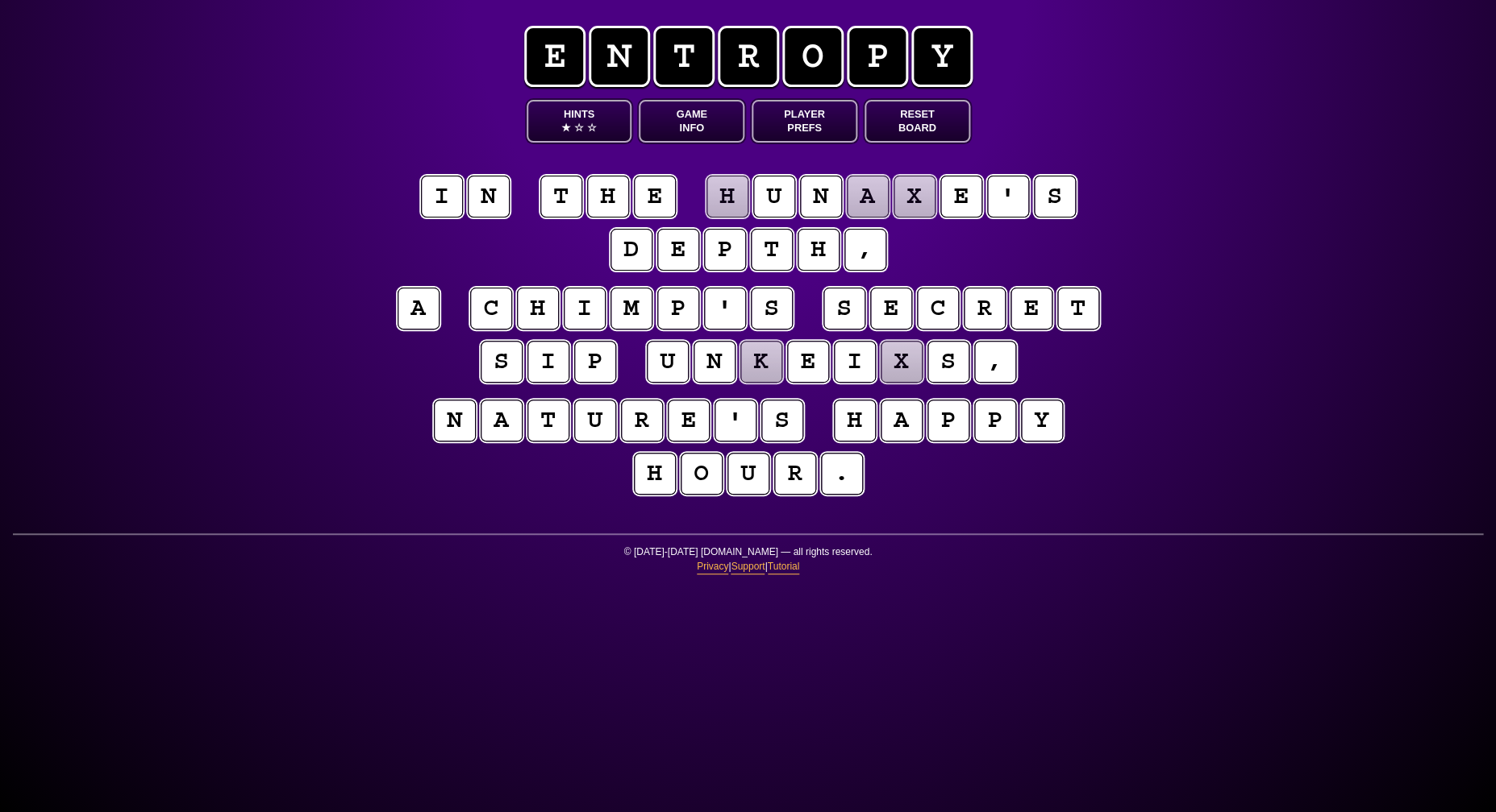
click at [901, 357] on puzzle-tile "x" at bounding box center [900, 361] width 43 height 43
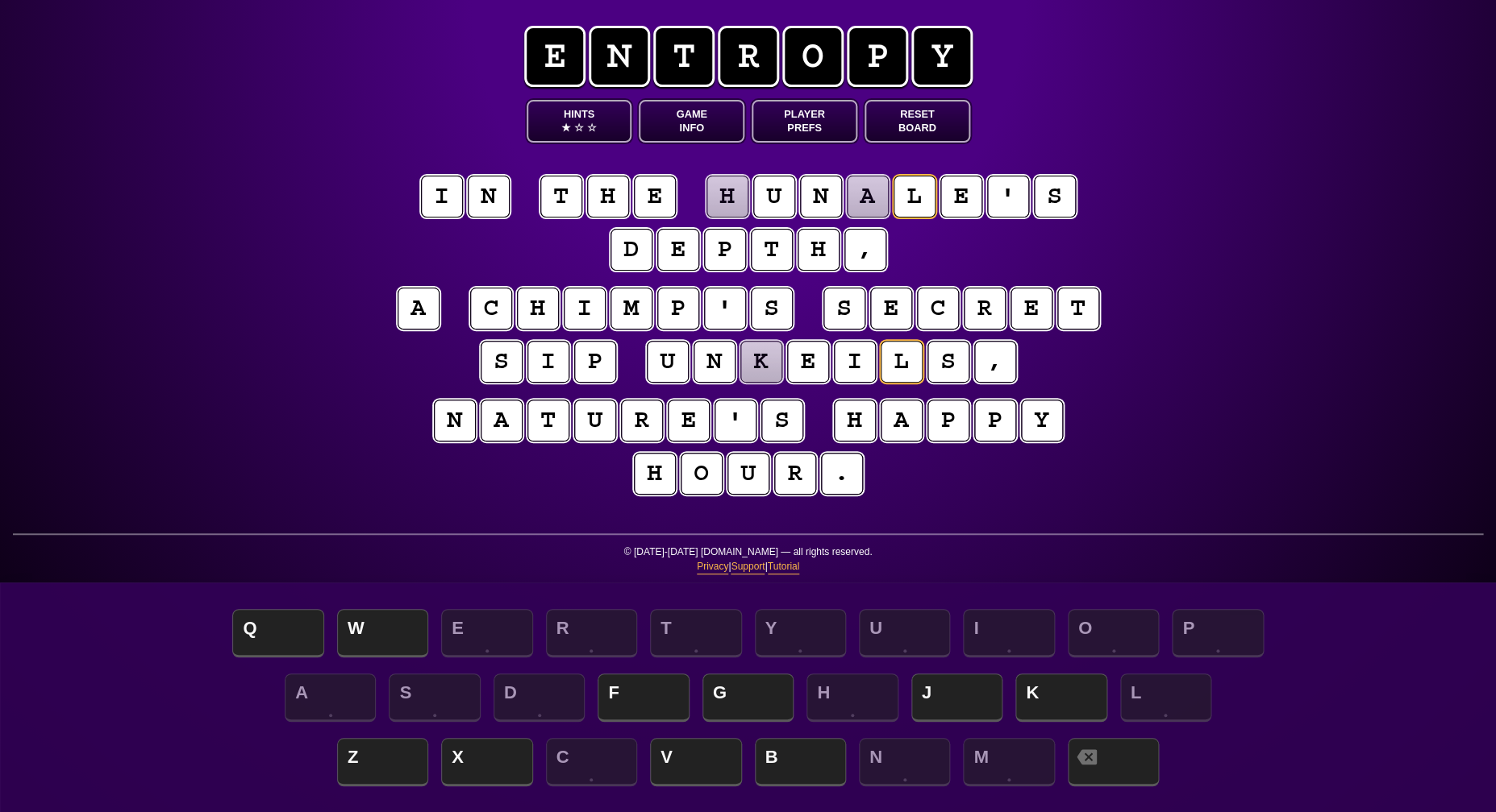
click at [760, 367] on puzzle-tile "k" at bounding box center [761, 362] width 42 height 42
click at [682, 763] on span "V" at bounding box center [695, 764] width 91 height 48
click at [729, 189] on puzzle-tile "h" at bounding box center [728, 197] width 42 height 42
click at [928, 696] on span "J" at bounding box center [956, 699] width 91 height 48
click at [871, 199] on puzzle-tile "a" at bounding box center [867, 197] width 44 height 44
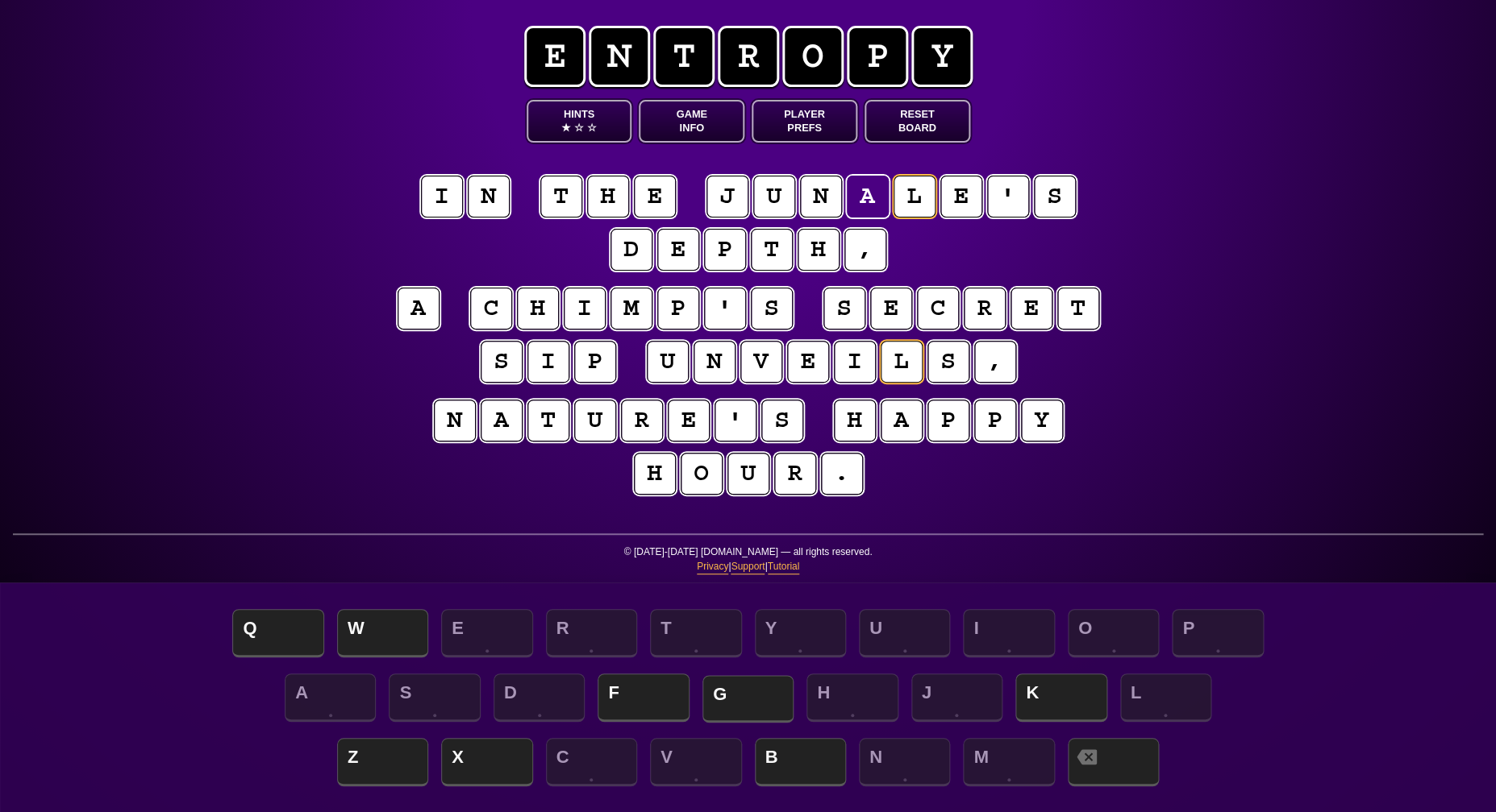
click at [784, 694] on span "G" at bounding box center [748, 699] width 91 height 48
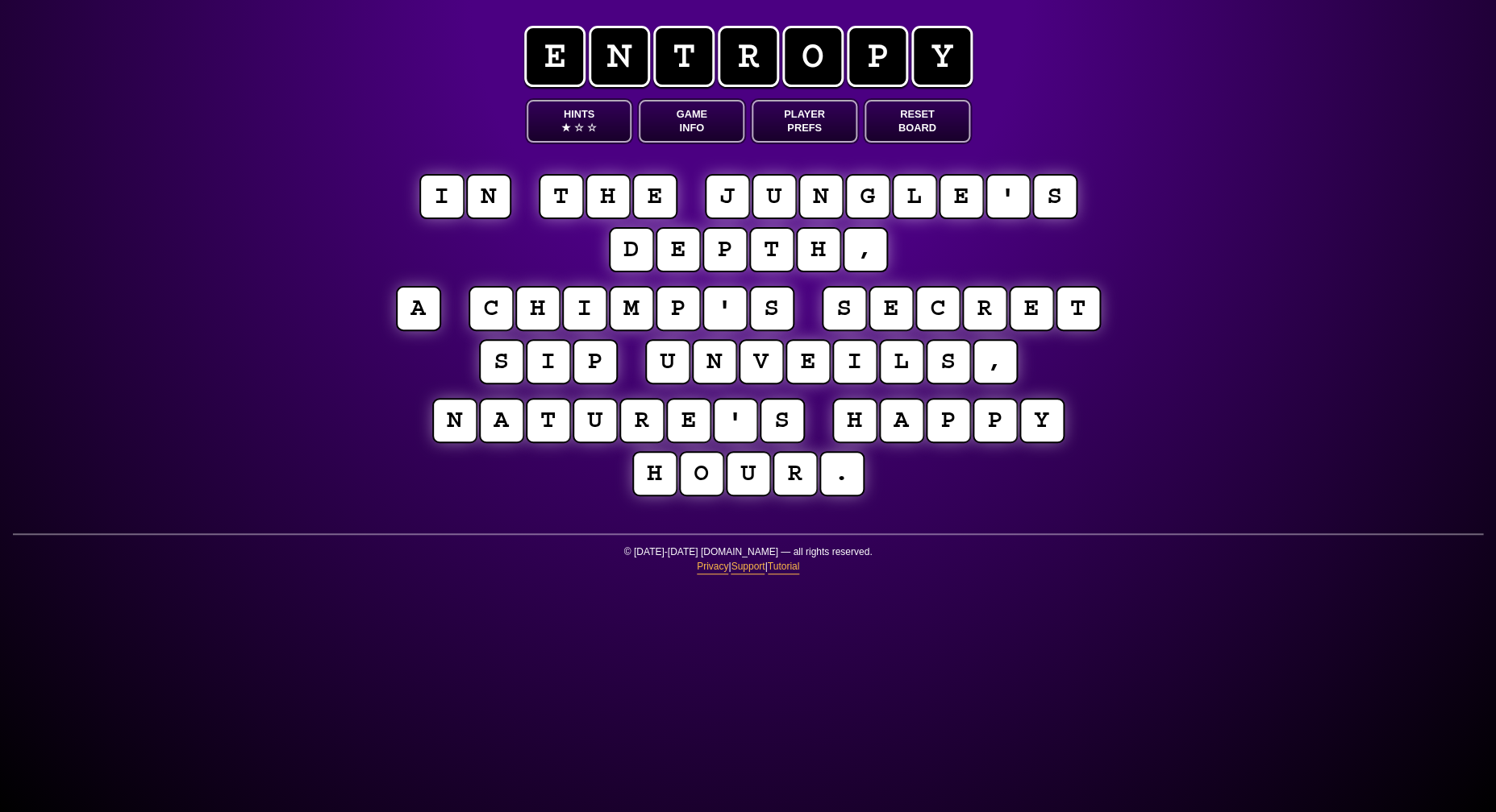
click at [672, 123] on button "Game Info" at bounding box center [692, 121] width 106 height 43
